Goal: Transaction & Acquisition: Subscribe to service/newsletter

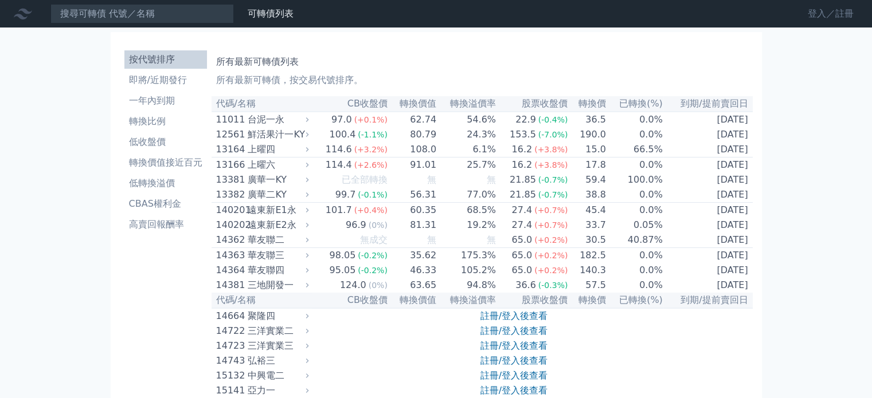
click at [817, 9] on link "登入／註冊" at bounding box center [830, 14] width 64 height 18
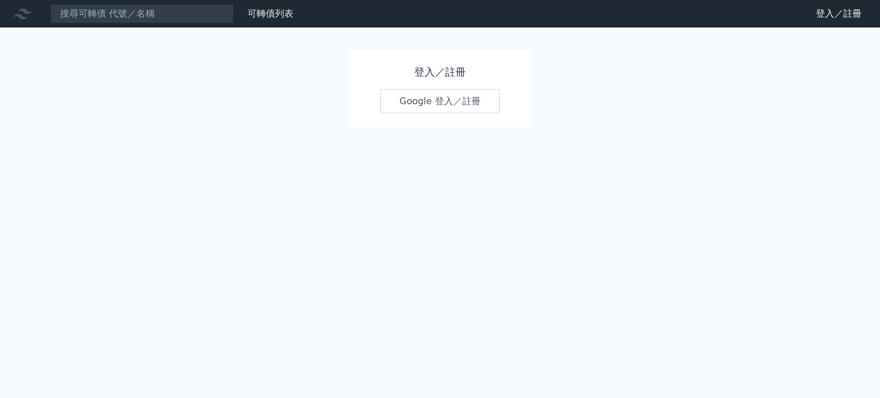
click at [429, 101] on link "Google 登入／註冊" at bounding box center [439, 101] width 119 height 24
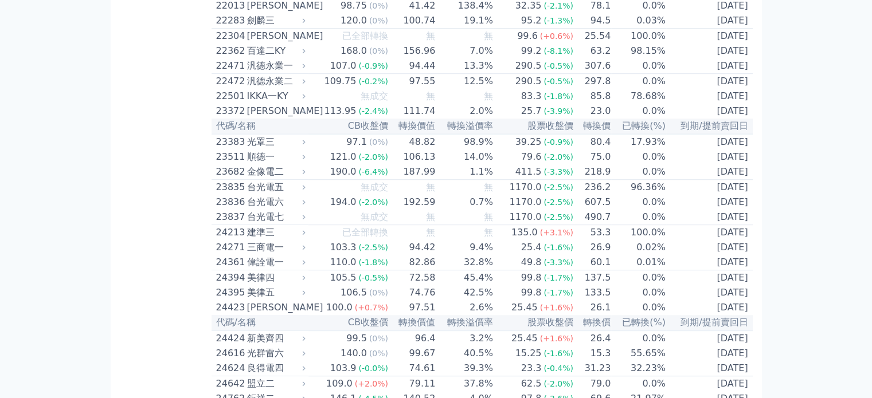
scroll to position [4609, 0]
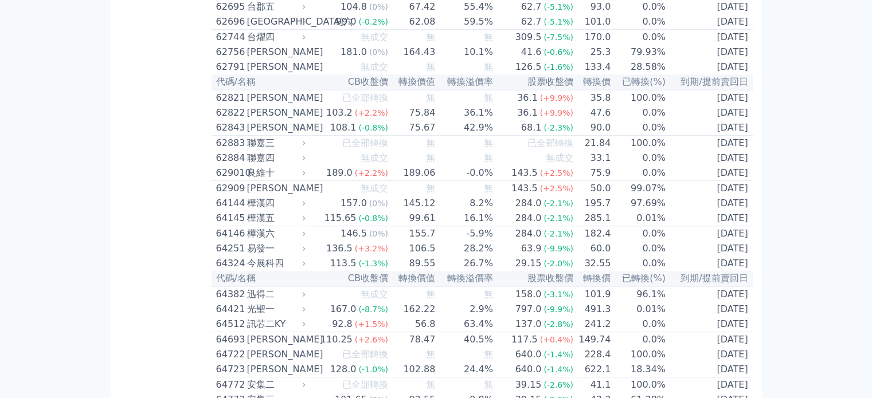
scroll to position [4762, 0]
